Goal: Transaction & Acquisition: Register for event/course

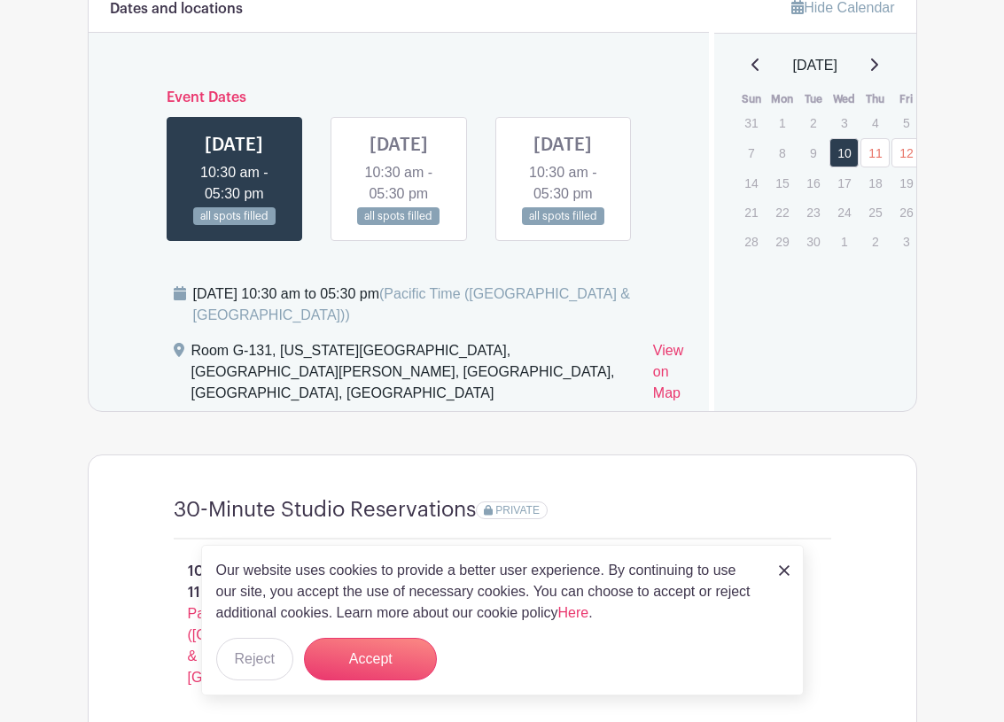
scroll to position [1150, 0]
click at [399, 225] on link at bounding box center [399, 225] width 0 height 0
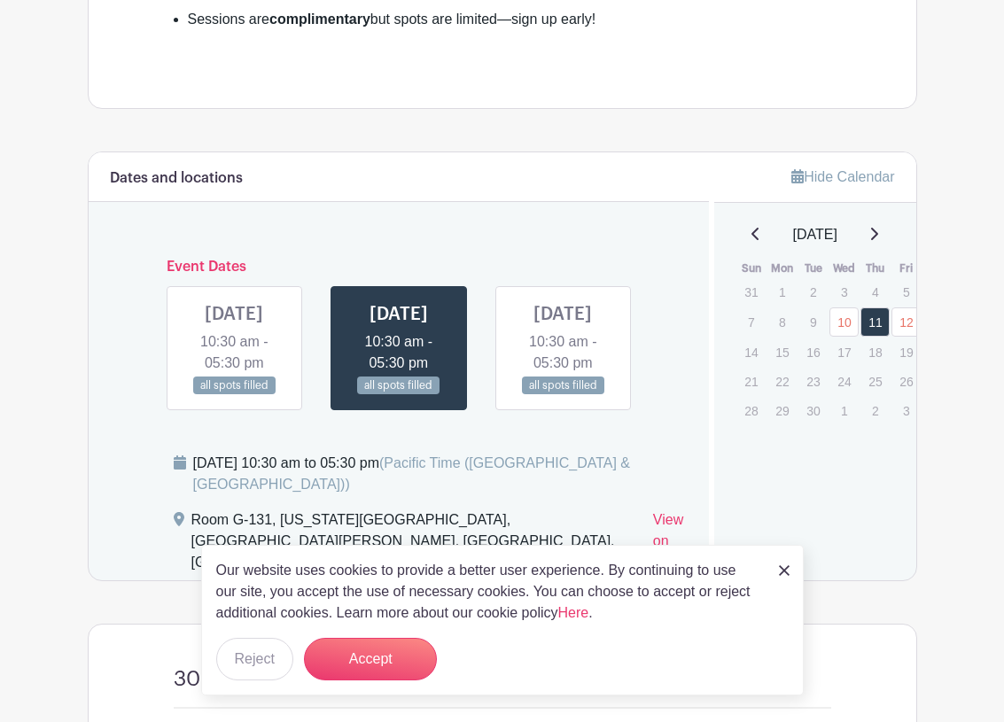
scroll to position [978, 0]
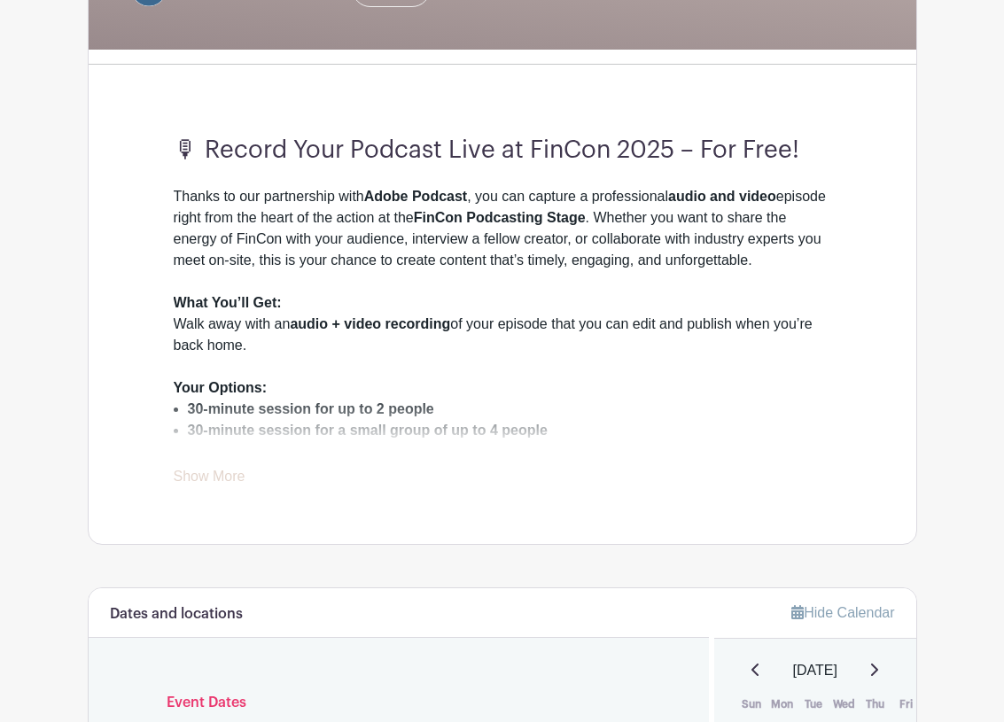
scroll to position [456, 0]
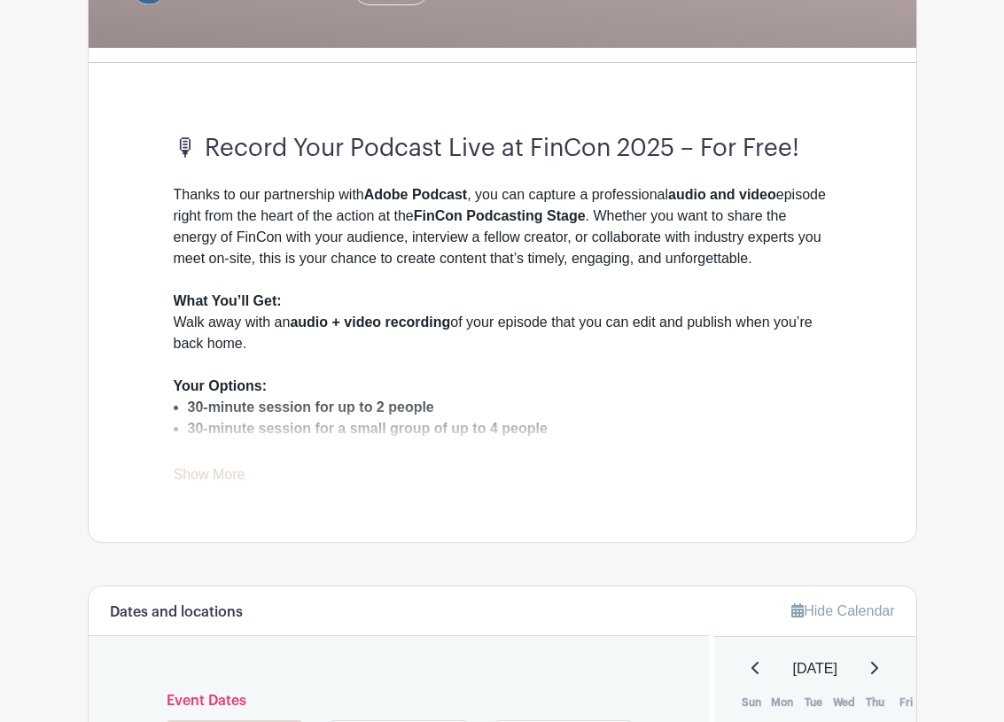
click at [233, 467] on link "Show More" at bounding box center [210, 478] width 72 height 22
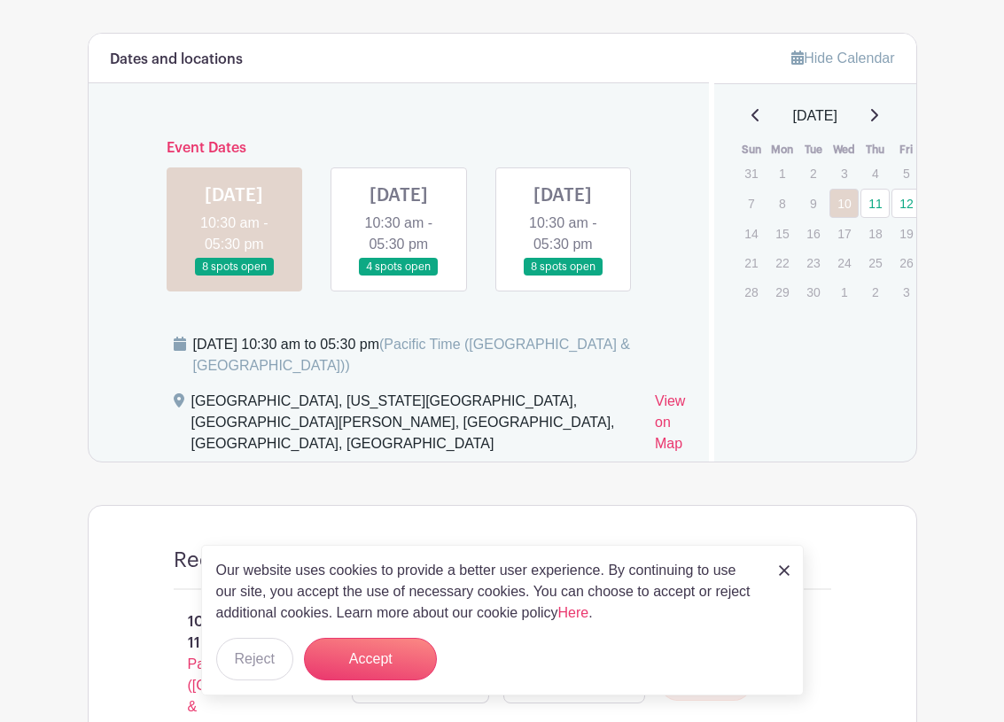
scroll to position [1173, 0]
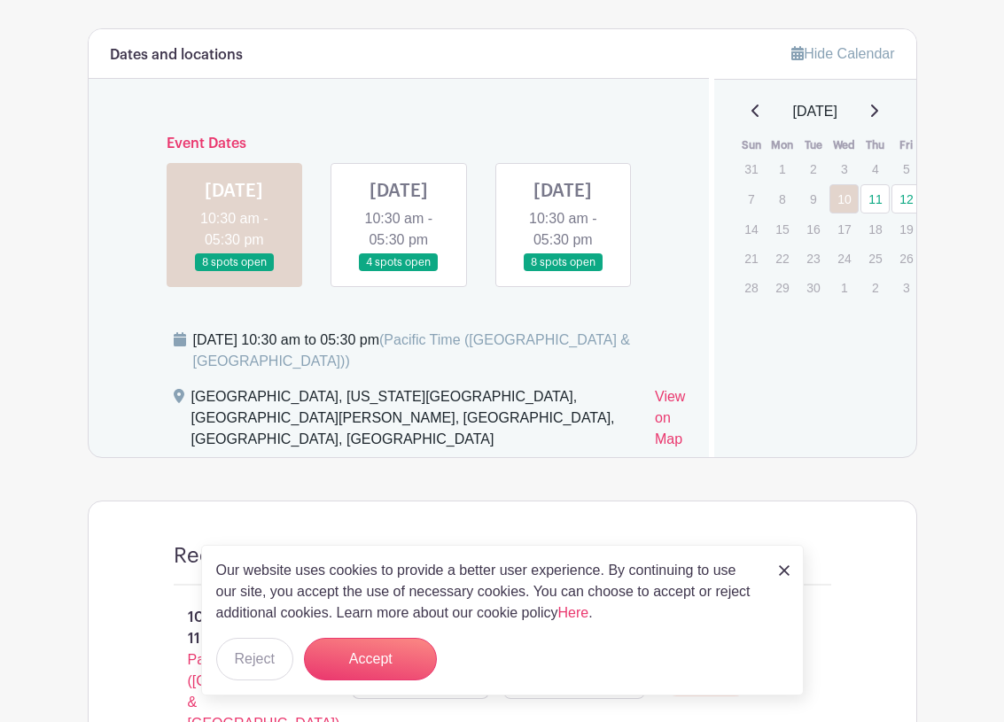
click at [562, 272] on link at bounding box center [562, 272] width 0 height 0
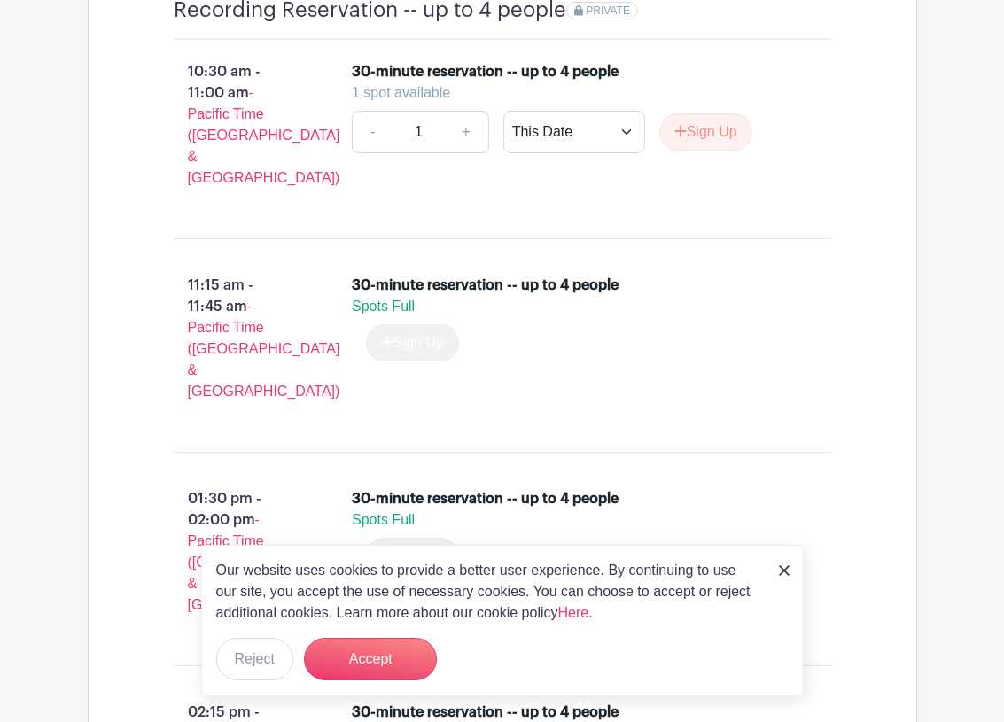
scroll to position [1725, 0]
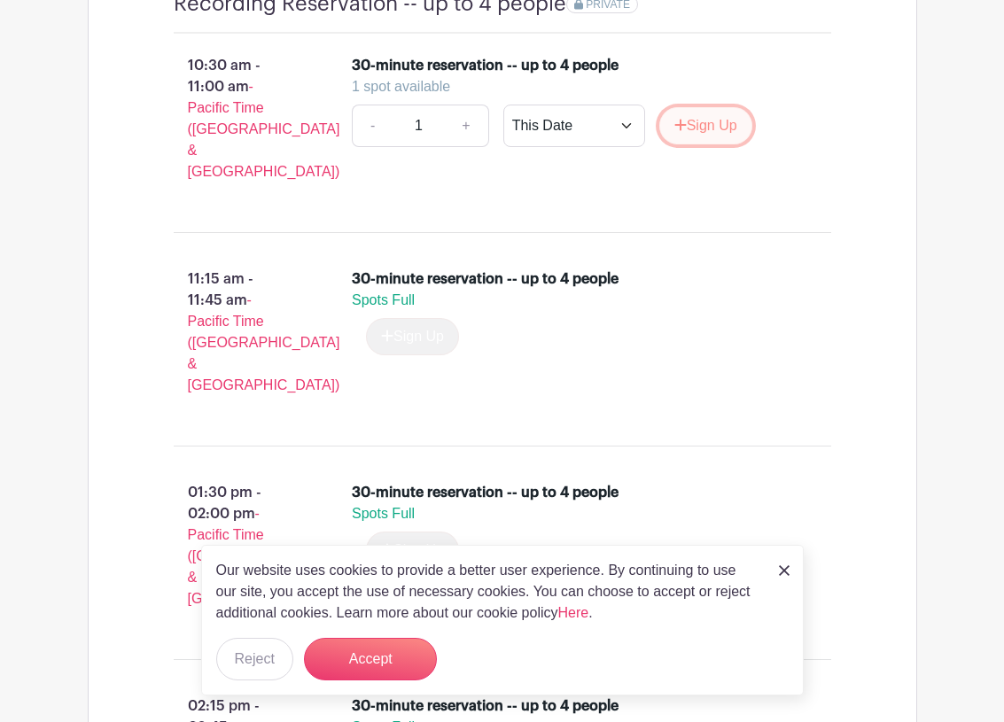
click at [692, 142] on button "Sign Up" at bounding box center [705, 125] width 93 height 37
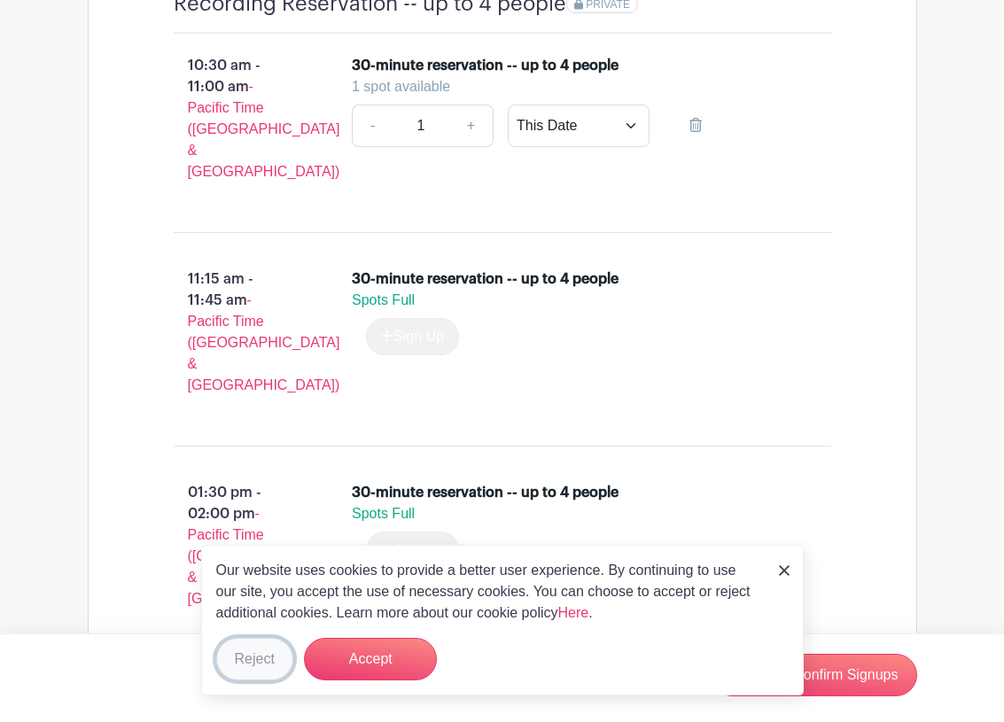
click at [252, 668] on button "Reject" at bounding box center [254, 659] width 77 height 43
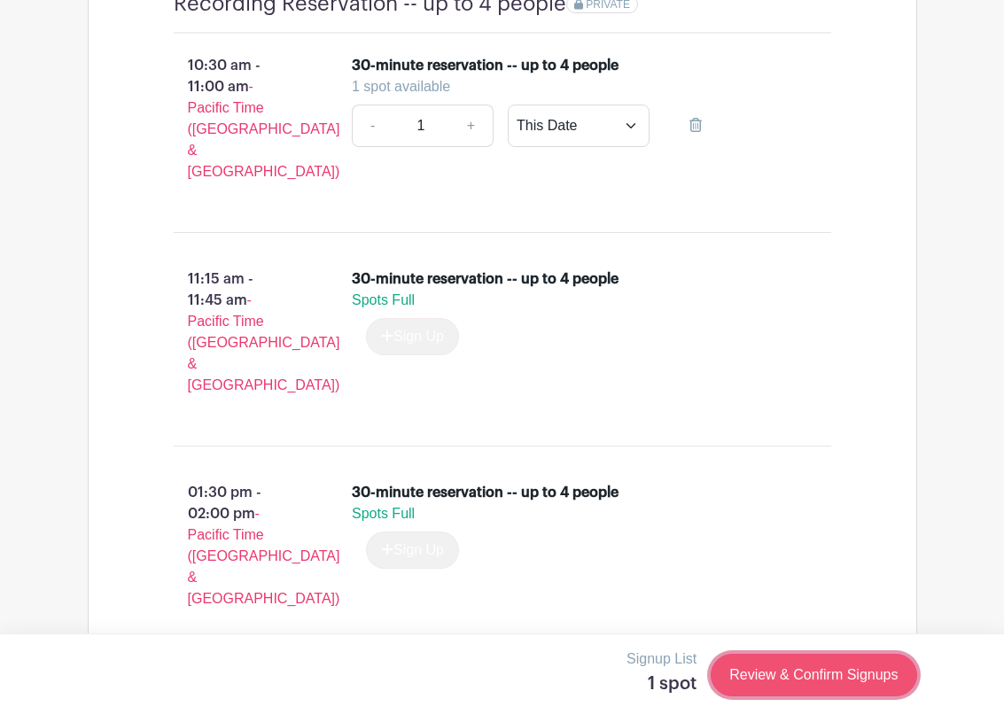
click at [767, 671] on link "Review & Confirm Signups" at bounding box center [812, 675] width 205 height 43
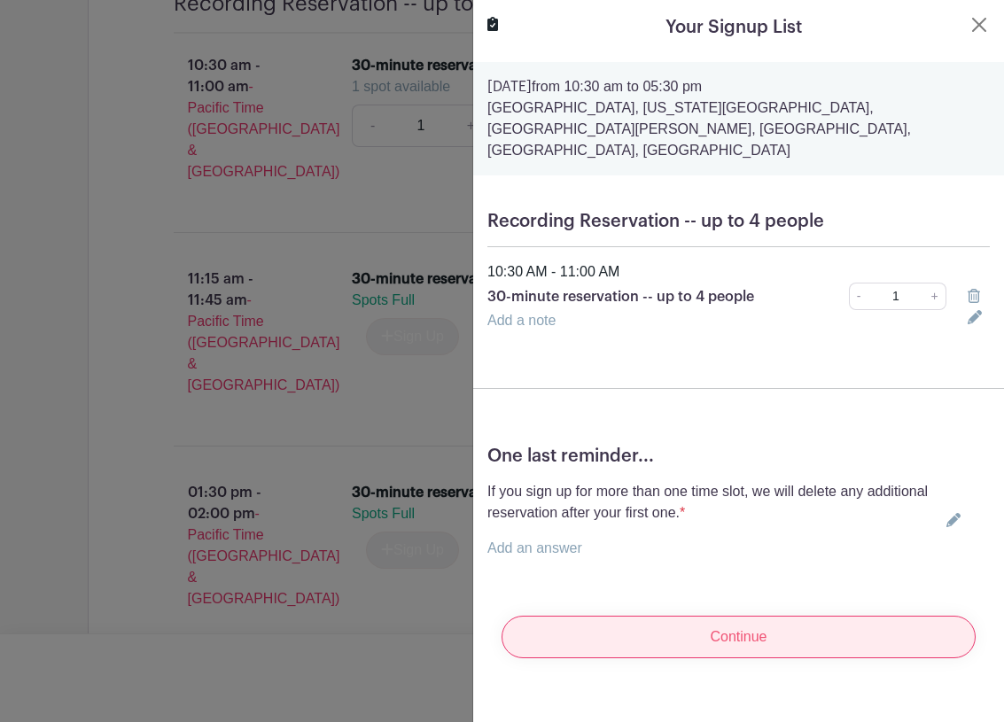
click at [760, 624] on input "Continue" at bounding box center [738, 637] width 474 height 43
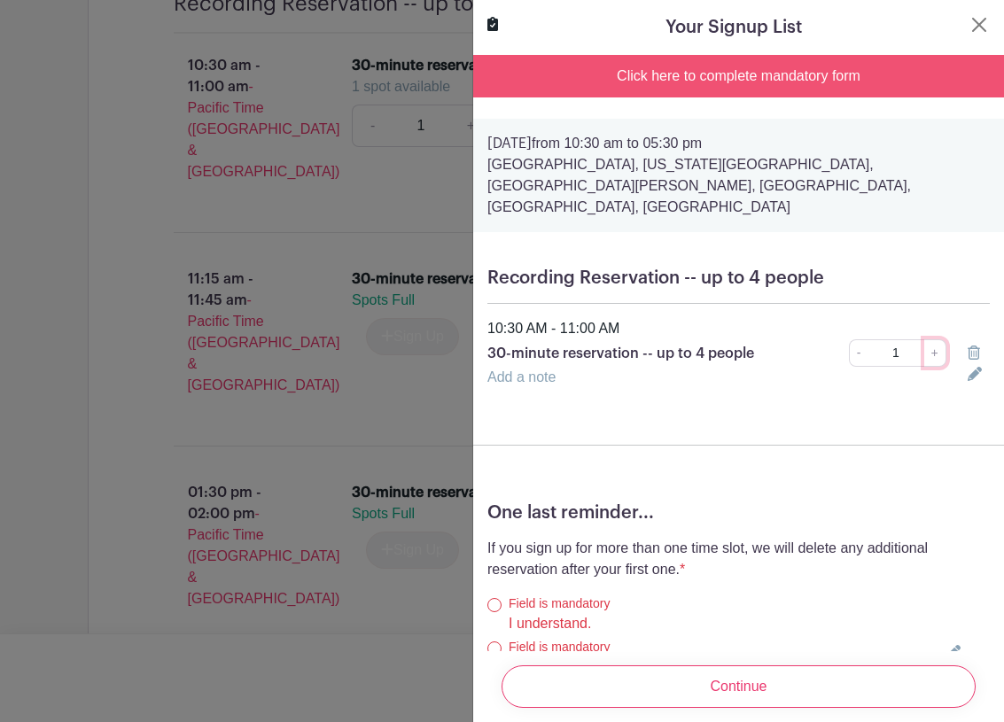
click at [932, 339] on link "+" at bounding box center [935, 352] width 22 height 27
click at [920, 318] on div "10:30 AM - 11:00 AM" at bounding box center [738, 328] width 523 height 21
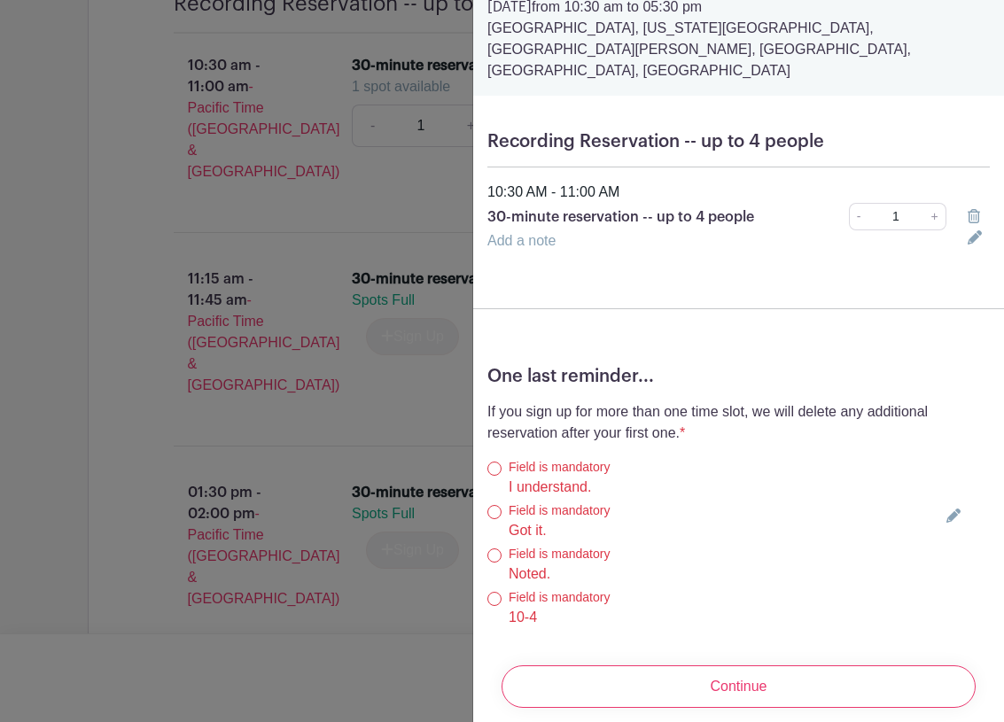
scroll to position [151, 0]
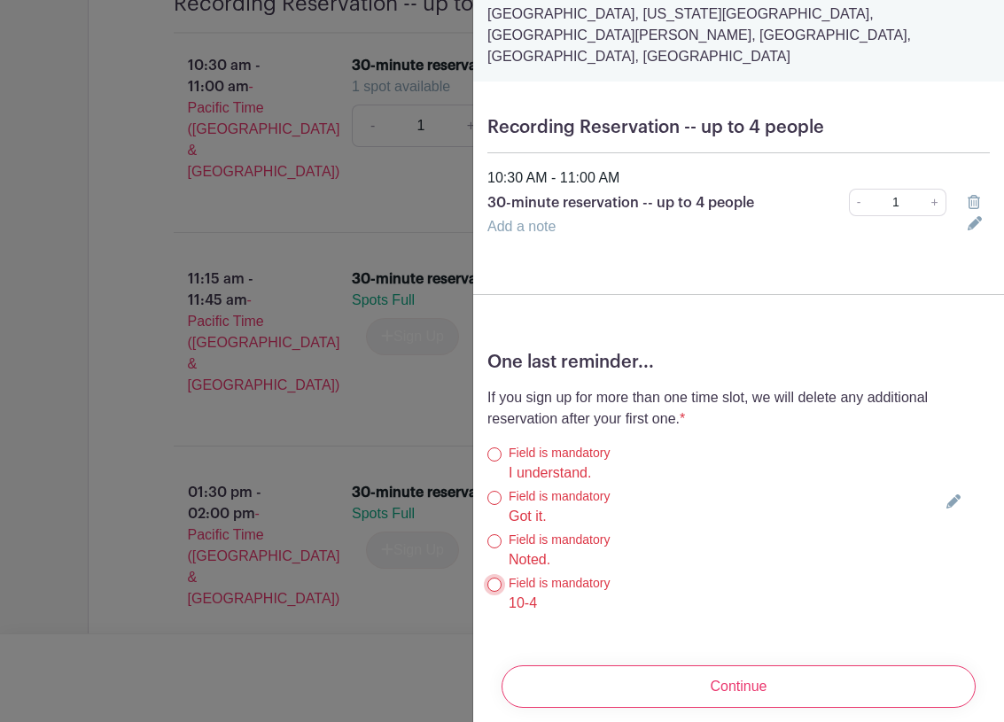
click at [494, 578] on input "10-4" at bounding box center [494, 585] width 14 height 14
radio input "true"
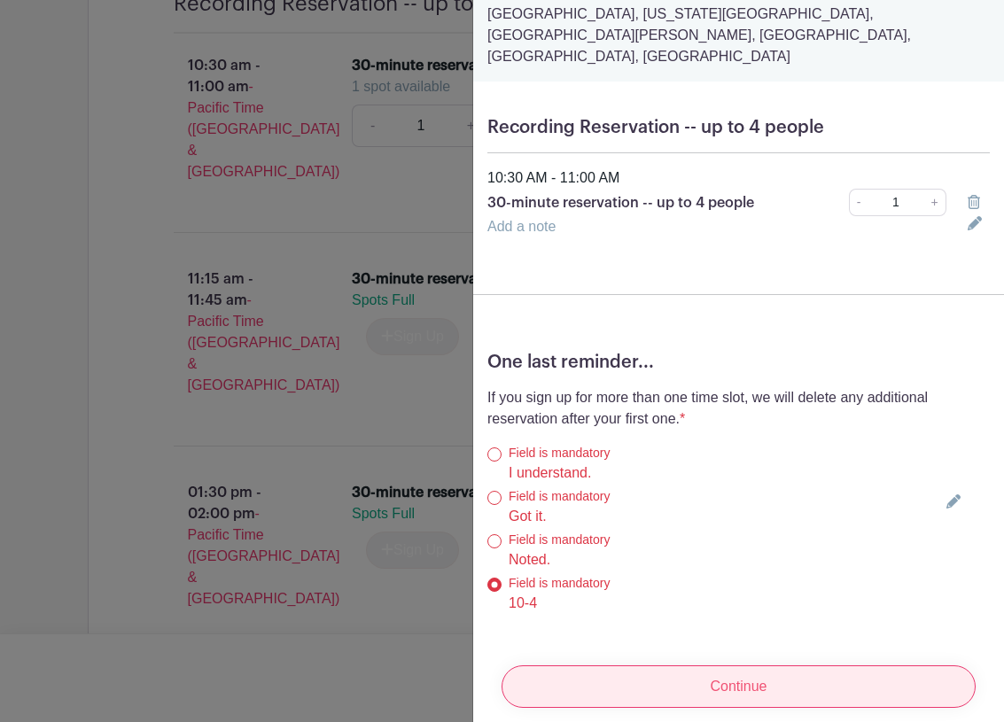
click at [750, 668] on input "Continue" at bounding box center [738, 686] width 474 height 43
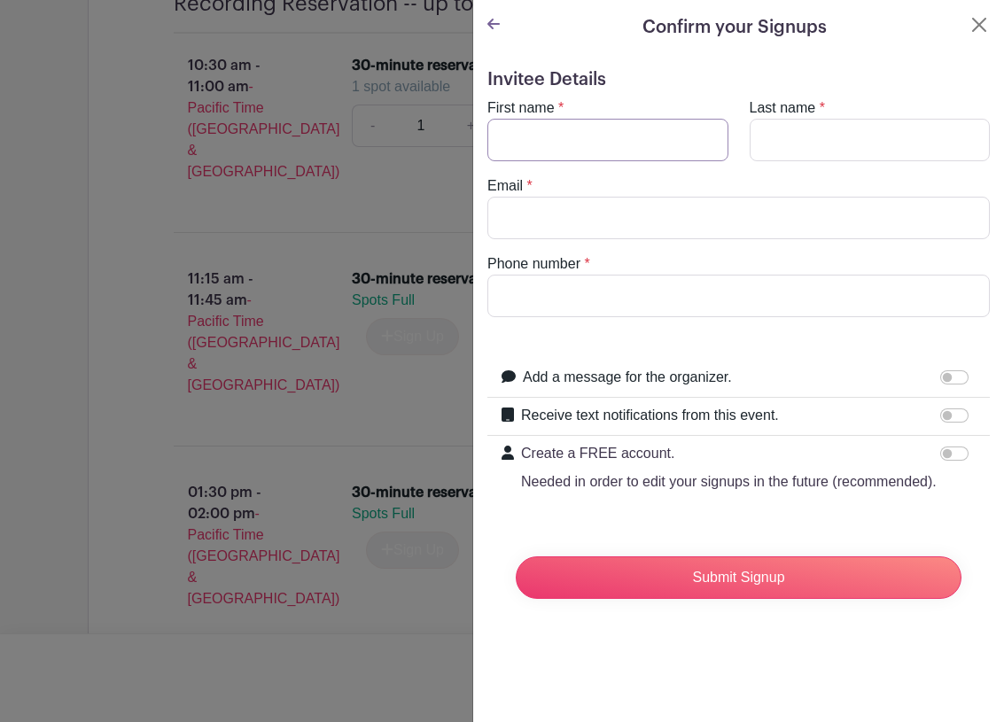
click at [613, 151] on input "First name" at bounding box center [607, 140] width 241 height 43
type input "Azul"
type input "Wells"
type input "AsoolWells@gmail.com"
type input "8"
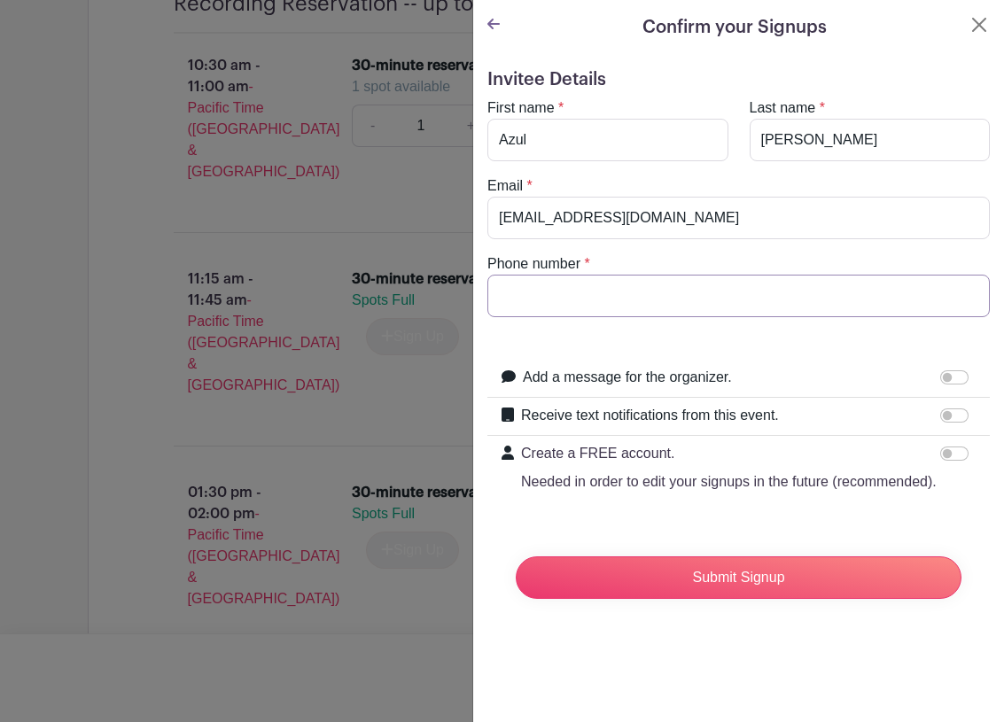
type input "9"
type input "8018676187"
click at [957, 454] on input "Create a FREE account. Needed in order to edit your signups in the future (reco…" at bounding box center [954, 453] width 28 height 14
checkbox input "true"
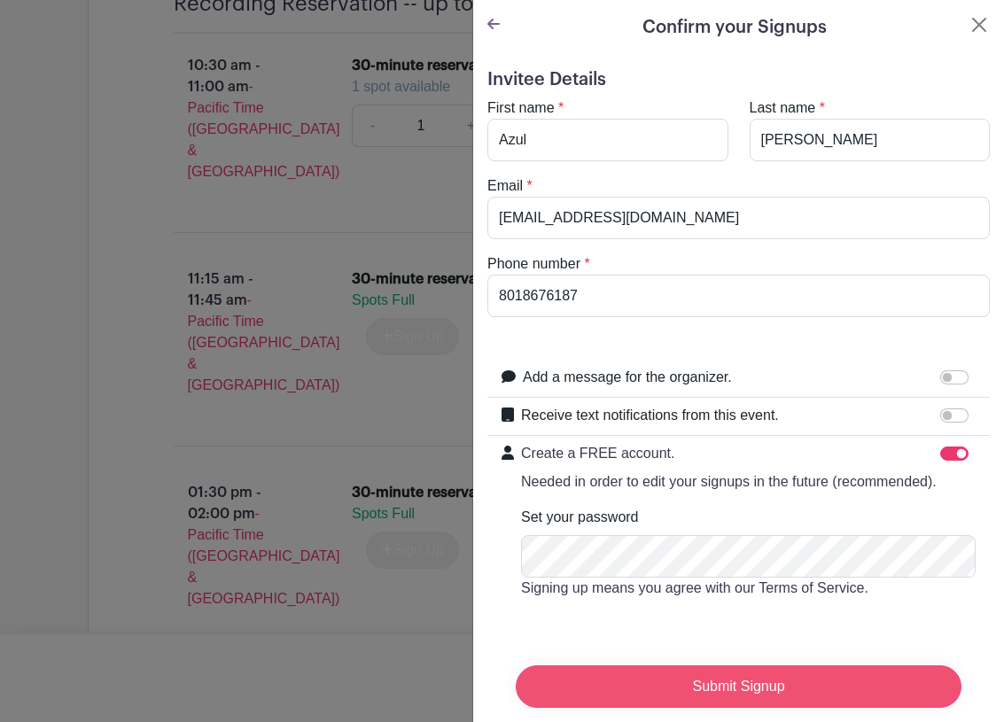
click at [759, 685] on input "Submit Signup" at bounding box center [739, 686] width 446 height 43
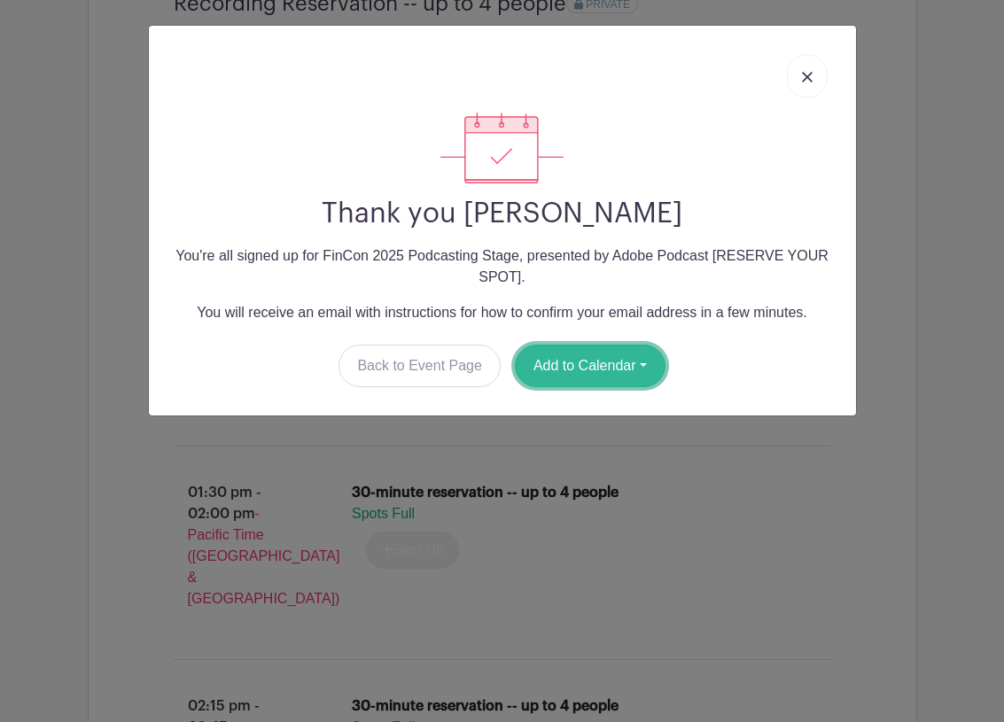
click at [624, 362] on button "Add to Calendar" at bounding box center [590, 366] width 151 height 43
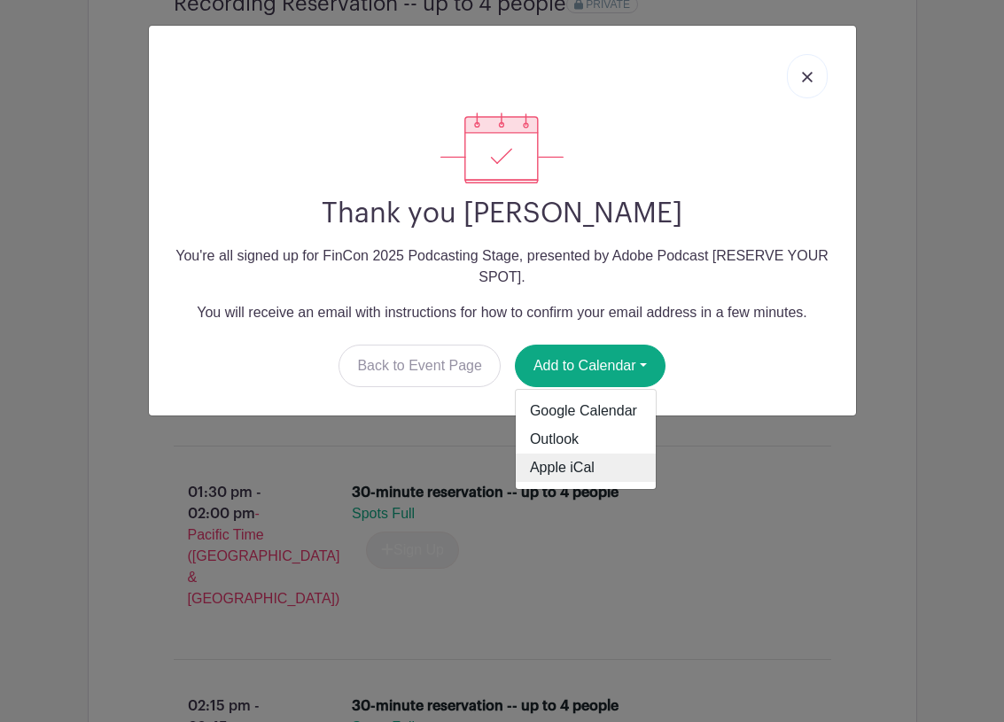
click at [584, 461] on link "Apple iCal" at bounding box center [586, 468] width 140 height 28
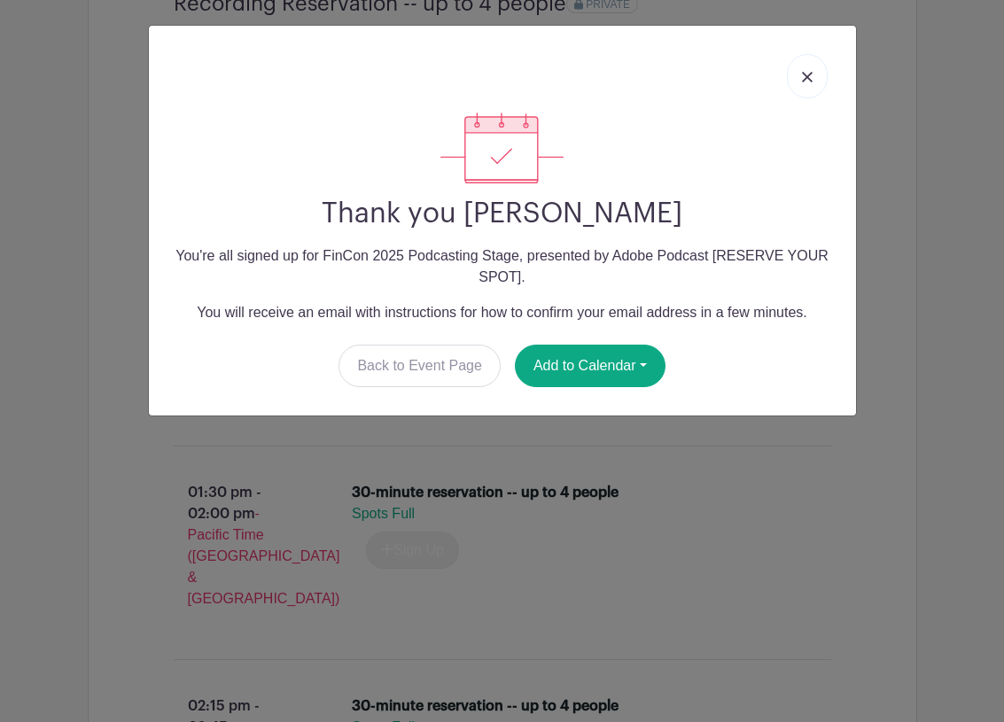
click at [800, 79] on link at bounding box center [807, 76] width 41 height 44
